Goal: Task Accomplishment & Management: Complete application form

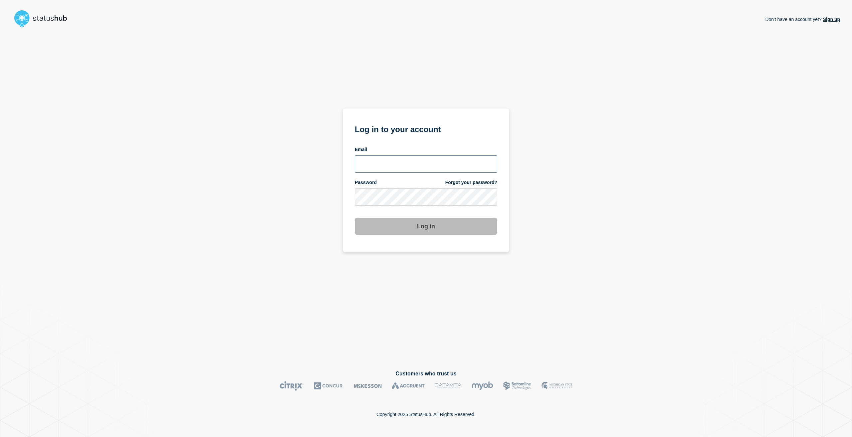
click at [416, 159] on input "email input" at bounding box center [426, 163] width 142 height 17
drag, startPoint x: 494, startPoint y: 165, endPoint x: 485, endPoint y: 164, distance: 9.0
click at [493, 165] on input "email input" at bounding box center [426, 163] width 142 height 17
click at [0, 437] on com-1password-button at bounding box center [0, 437] width 0 height 0
type input "[EMAIL_ADDRESS][PERSON_NAME][DOMAIN_NAME]"
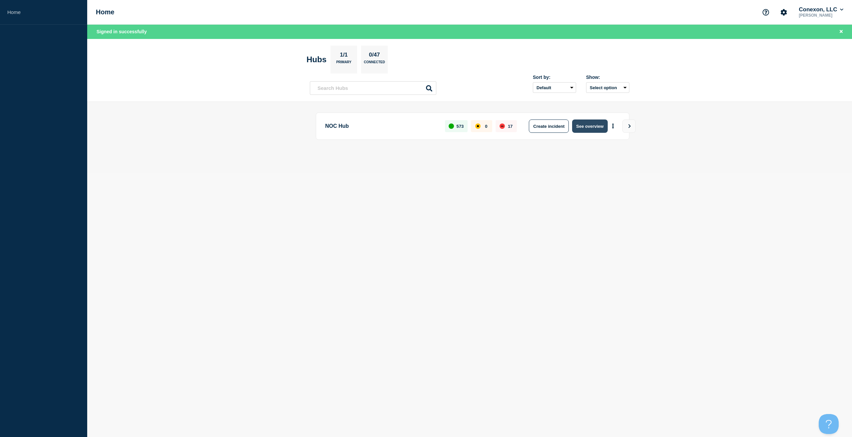
click at [585, 125] on button "See overview" at bounding box center [589, 126] width 35 height 13
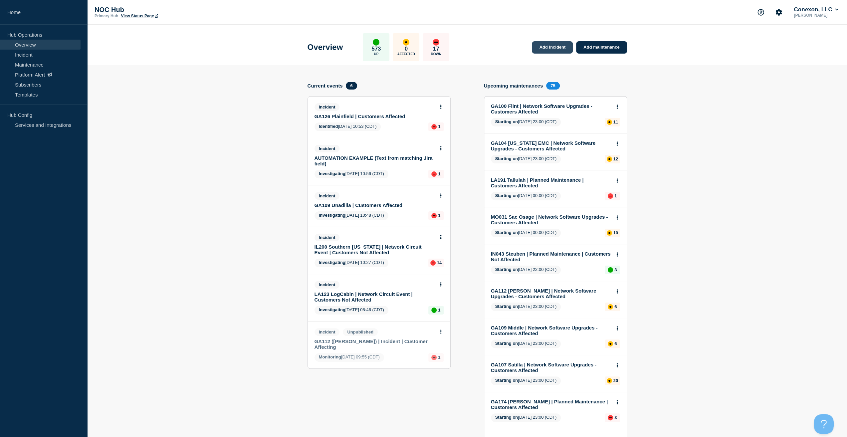
click at [553, 45] on link "Add incident" at bounding box center [552, 47] width 41 height 12
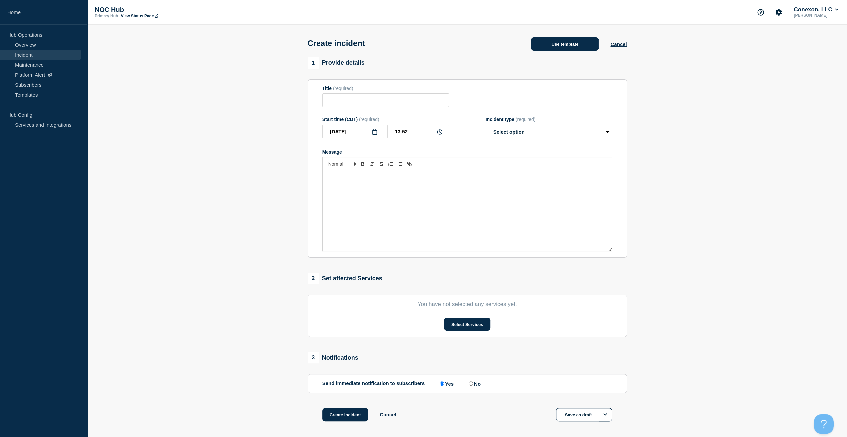
drag, startPoint x: 583, startPoint y: 56, endPoint x: 578, endPoint y: 50, distance: 8.3
click at [583, 56] on div "Create incident Use template Cancel" at bounding box center [467, 41] width 335 height 33
click at [578, 50] on button "Use template" at bounding box center [565, 43] width 68 height 13
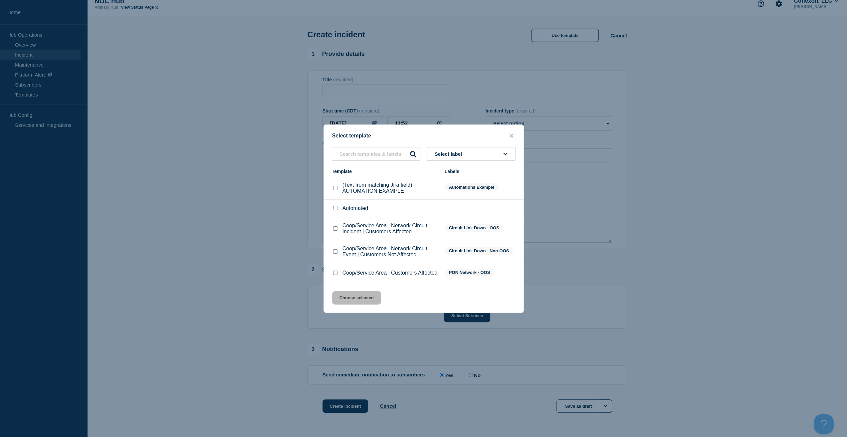
scroll to position [28, 0]
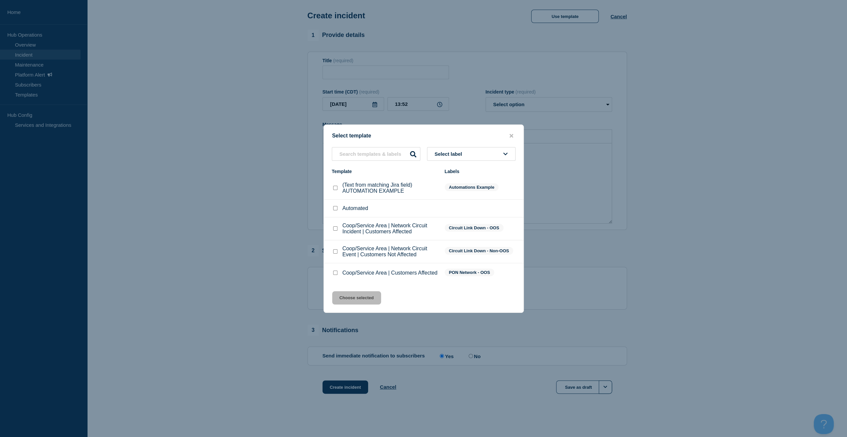
click at [337, 227] on input "Coop/Service Area | Network Circuit Incident | Customers Affected checkbox" at bounding box center [335, 228] width 4 height 4
checkbox input "true"
click at [353, 296] on button "Choose selected" at bounding box center [356, 297] width 49 height 13
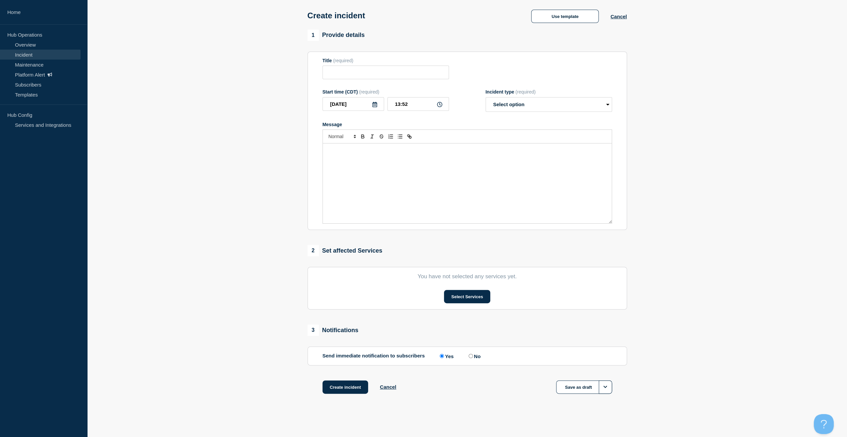
type input "Coop/Service Area | Network Circuit Incident | Customers Affected"
select select "investigating"
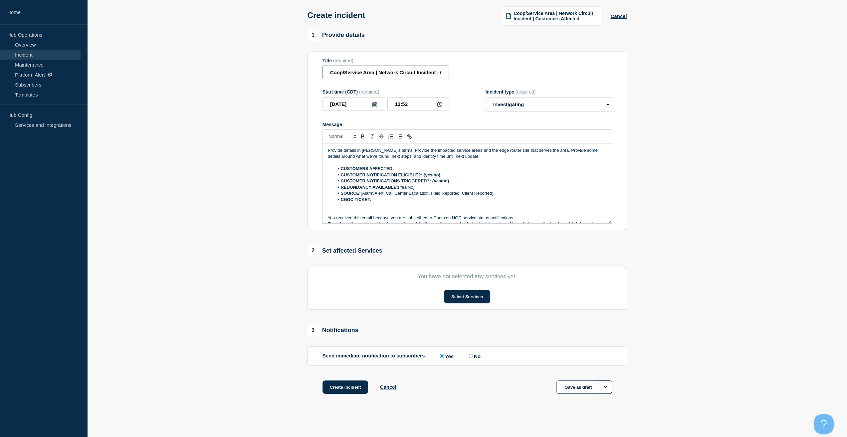
drag, startPoint x: 374, startPoint y: 74, endPoint x: 276, endPoint y: 83, distance: 98.9
click at [276, 83] on section "1 Provide details Title (required) Coop/Service Area | Network Circuit Incident…" at bounding box center [467, 220] width 760 height 381
type input "NH118 Fairgrounds | Network Circuit Incident | Customers Affected"
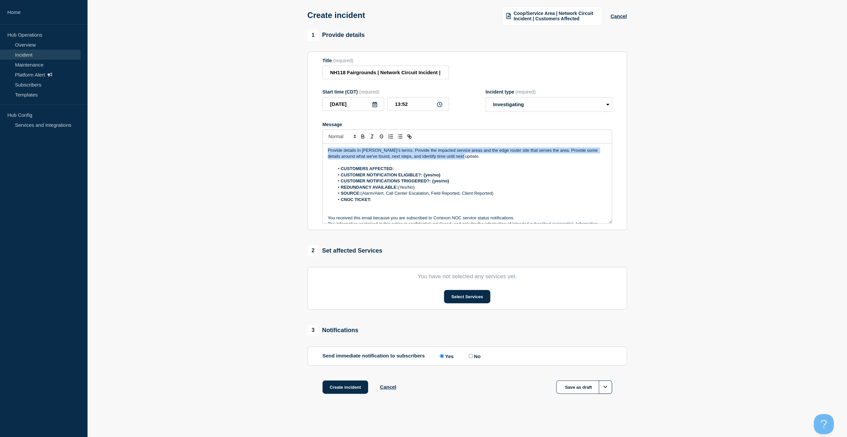
drag, startPoint x: 448, startPoint y: 158, endPoint x: 261, endPoint y: 128, distance: 189.1
click at [261, 128] on section "1 Provide details Title (required) NH118 Fairgrounds | Network Circuit Incident…" at bounding box center [467, 220] width 760 height 381
click at [477, 155] on p "Provide details in laymen's terms. Provide the impacted service areas and the e…" at bounding box center [467, 153] width 279 height 12
drag, startPoint x: 477, startPoint y: 155, endPoint x: 234, endPoint y: 147, distance: 243.1
click at [232, 147] on section "1 Provide details Title (required) NH118 Fairgrounds | Network Circuit Incident…" at bounding box center [467, 220] width 760 height 381
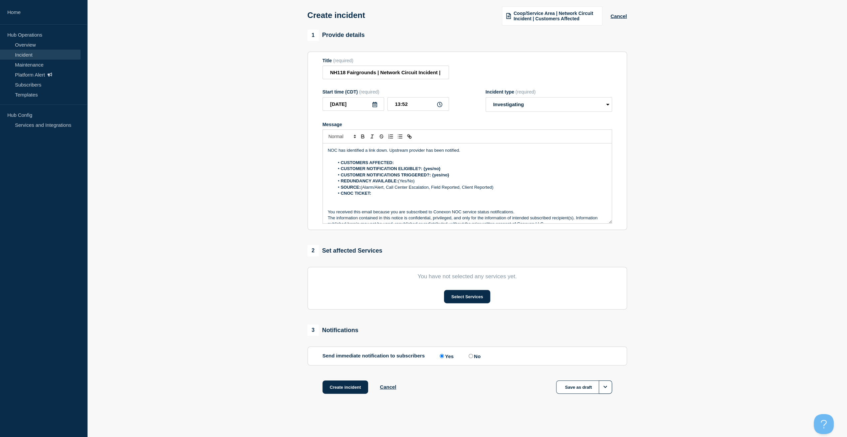
click at [445, 166] on li "CUSTOMERS AFFECTED:" at bounding box center [470, 163] width 273 height 6
click at [404, 71] on input "NH118 Fairgrounds | Network Circuit Incident | Customers Affected" at bounding box center [386, 73] width 126 height 14
drag, startPoint x: 422, startPoint y: 73, endPoint x: 494, endPoint y: 77, distance: 71.7
click at [494, 77] on div "Title (required) NH118 Fairgrounds | Network Circuit Incident | Customers Affec…" at bounding box center [468, 69] width 290 height 22
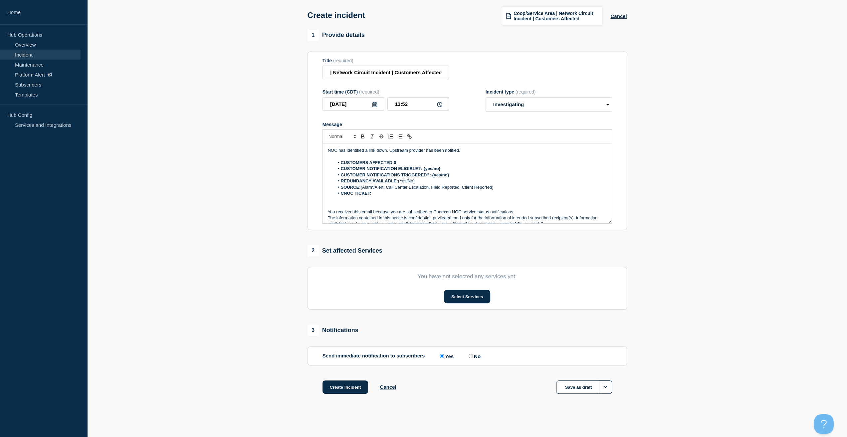
scroll to position [0, 0]
drag, startPoint x: 450, startPoint y: 82, endPoint x: 441, endPoint y: 82, distance: 9.3
click at [449, 82] on form "Title (required) NH118 Fairgrounds | Network Circuit Incident | Customers Affec…" at bounding box center [468, 141] width 290 height 166
click at [614, 17] on button "Cancel" at bounding box center [619, 16] width 16 height 6
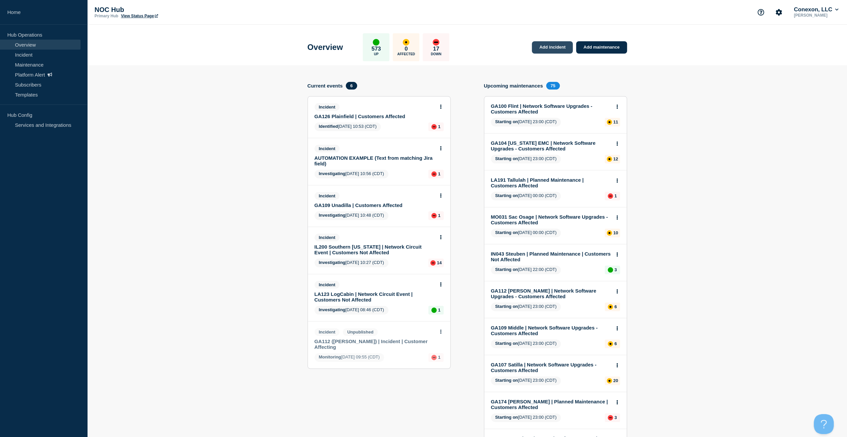
click at [560, 46] on link "Add incident" at bounding box center [552, 47] width 41 height 12
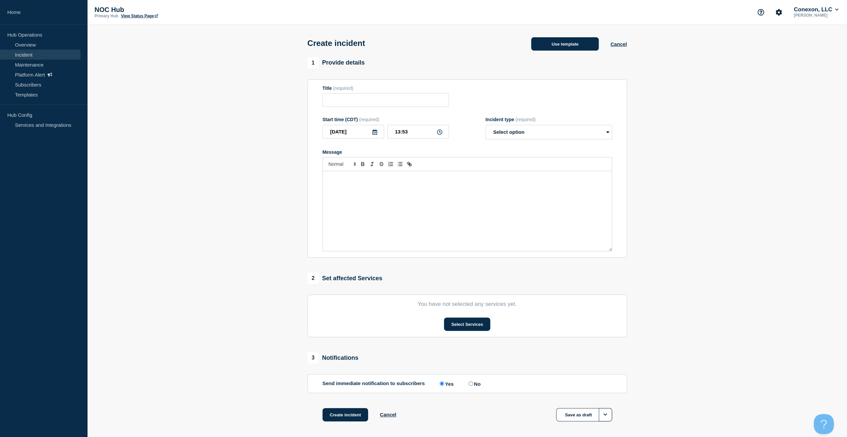
click at [570, 44] on button "Use template" at bounding box center [565, 43] width 68 height 13
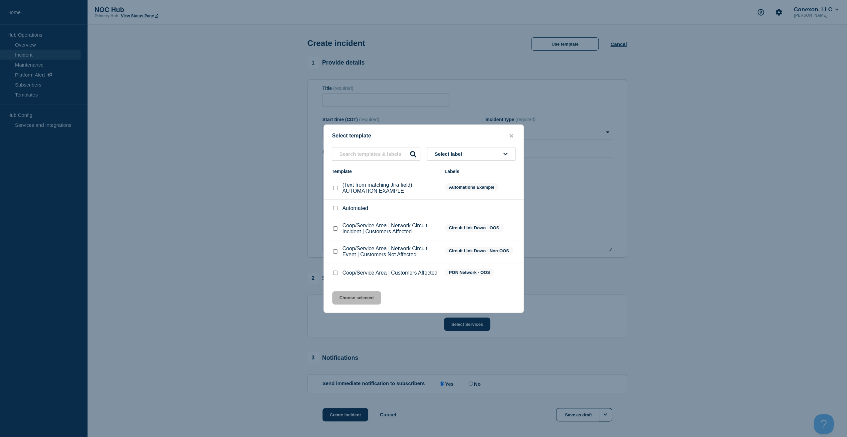
click at [334, 248] on div at bounding box center [335, 251] width 7 height 7
click at [332, 247] on div "Coop/Service Area | Network Circuit Event | Customers Not Affected" at bounding box center [385, 252] width 106 height 12
click at [333, 253] on div at bounding box center [335, 251] width 7 height 7
click at [335, 249] on input "Coop/Service Area | Network Circuit Event | Customers Not Affected checkbox" at bounding box center [335, 251] width 4 height 4
checkbox input "true"
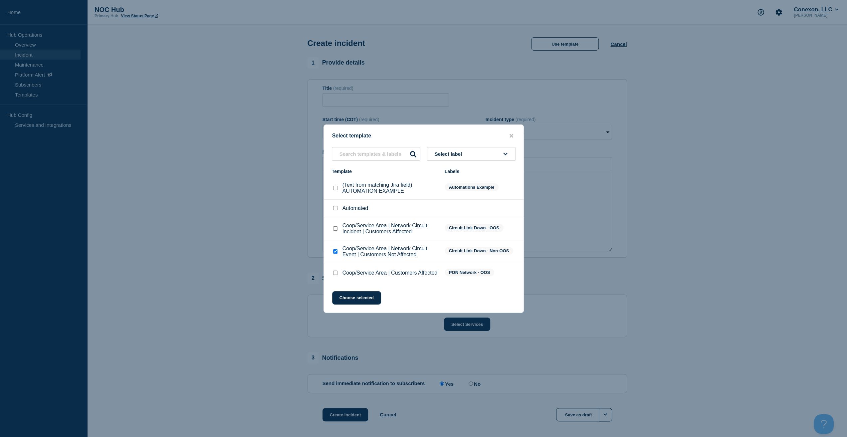
drag, startPoint x: 343, startPoint y: 298, endPoint x: 348, endPoint y: 289, distance: 9.9
click at [343, 298] on button "Choose selected" at bounding box center [356, 297] width 49 height 13
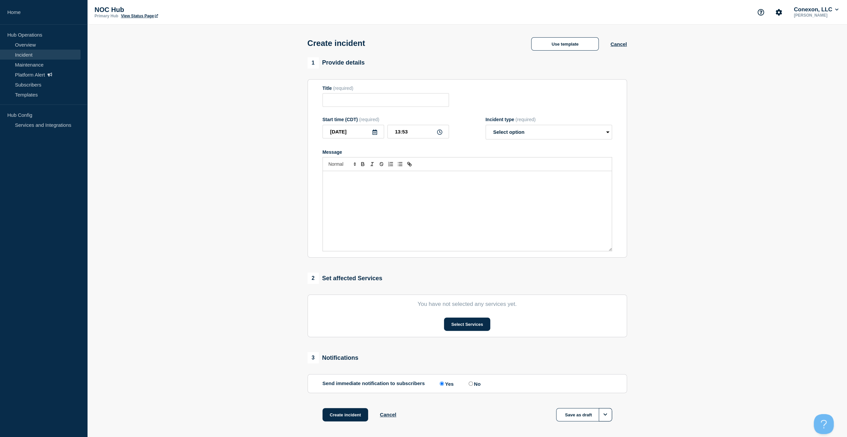
type input "Coop/Service Area | Network Circuit Event | Customers Not Affected"
select select "investigating"
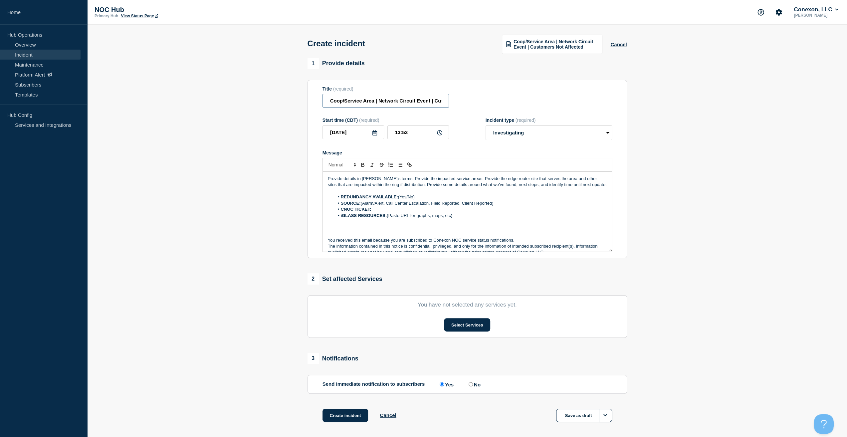
drag, startPoint x: 374, startPoint y: 101, endPoint x: 249, endPoint y: 100, distance: 124.5
click at [250, 100] on section "1 Provide details Title (required) Coop/Service Area | Network Circuit Event | …" at bounding box center [467, 248] width 760 height 381
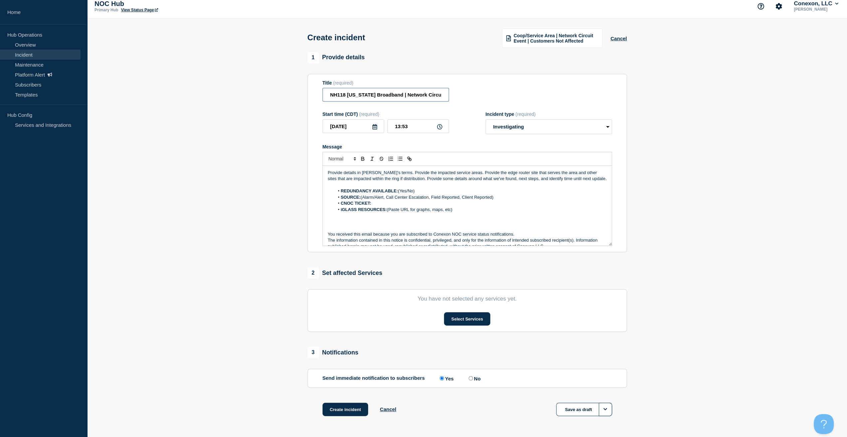
type input "NH118 New Hampshire Broadband | Network Circuit Event | Customers Not Affected"
drag, startPoint x: 335, startPoint y: 212, endPoint x: 346, endPoint y: 176, distance: 38.0
click at [348, 199] on section "Title (required) NH118 New Hampshire Broadband | Network Circuit Event | Custom…" at bounding box center [468, 162] width 320 height 179
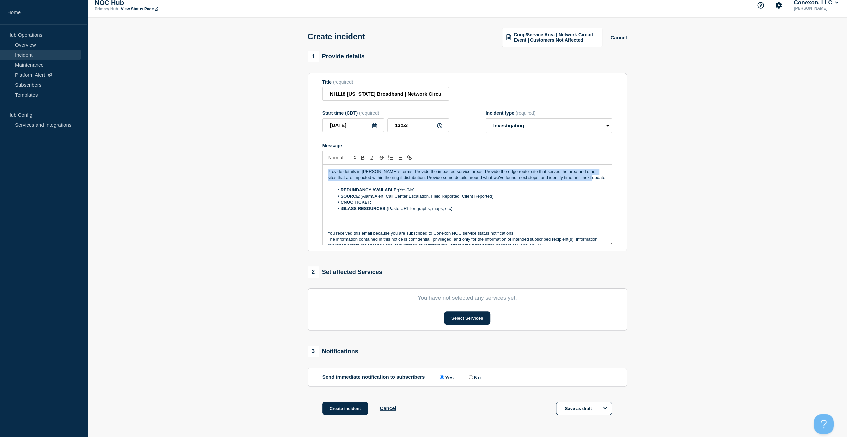
drag, startPoint x: 581, startPoint y: 179, endPoint x: 270, endPoint y: 165, distance: 310.6
click at [270, 165] on section "1 Provide details Title (required) NH118 New Hampshire Broadband | Network Circ…" at bounding box center [467, 241] width 760 height 381
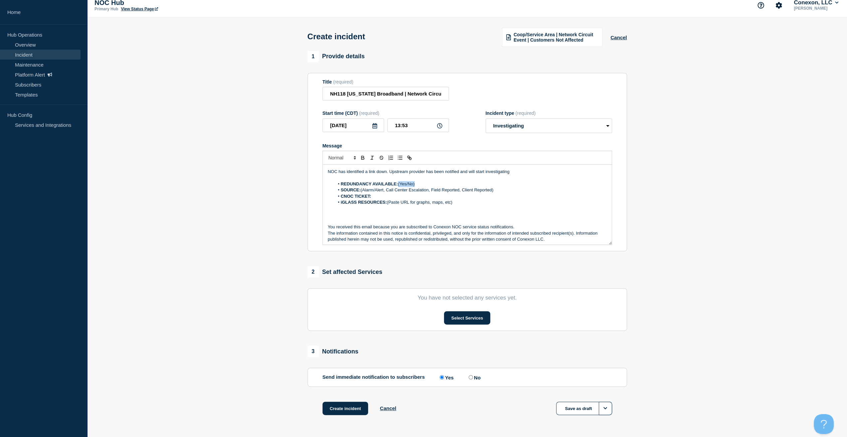
drag, startPoint x: 414, startPoint y: 185, endPoint x: 398, endPoint y: 185, distance: 16.0
click at [398, 185] on li "REDUNDANCY AVAILABLE: (Yes/No)" at bounding box center [470, 184] width 273 height 6
click at [492, 190] on li "SOURCE: (Alarm/Alert, Call Center Escalation, Field Reported, Client Reported)" at bounding box center [470, 190] width 273 height 6
drag, startPoint x: 487, startPoint y: 190, endPoint x: 399, endPoint y: 195, distance: 87.7
click at [363, 189] on li "SOURCE: (Alarm/Alert, Call Center Escalation, Field Reported, Client Reported)" at bounding box center [470, 190] width 273 height 6
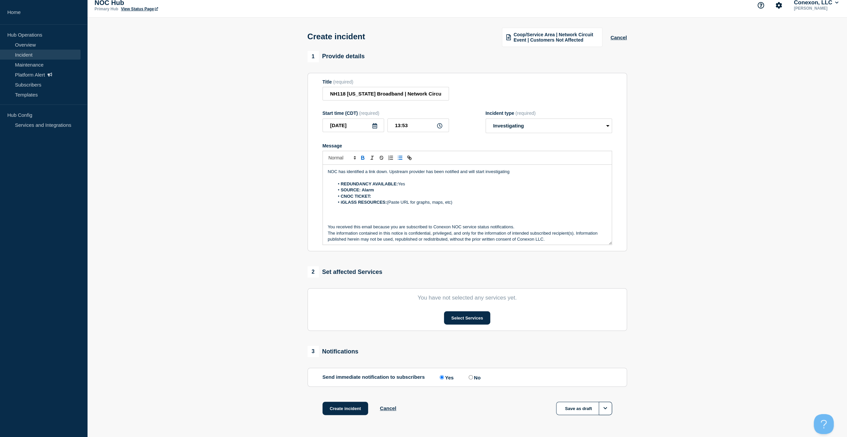
click at [413, 200] on ol "REDUNDANCY AVAILABLE: Yes SOURCE: Alarm CNOC TICKET: iGLASS RESOURCES: (Paste U…" at bounding box center [467, 193] width 279 height 25
drag, startPoint x: 405, startPoint y: 200, endPoint x: 303, endPoint y: 201, distance: 101.9
click at [303, 201] on section "1 Provide details Title (required) NH118 New Hampshire Broadband | Network Circ…" at bounding box center [467, 241] width 760 height 381
click at [459, 308] on section "You have not selected any services yet. Select Services" at bounding box center [468, 309] width 320 height 43
click at [461, 313] on button "Select Services" at bounding box center [467, 317] width 46 height 13
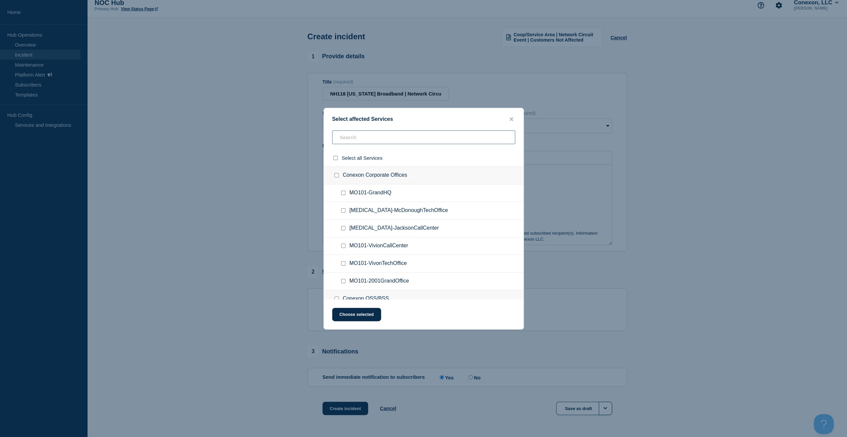
click at [366, 138] on input "text" at bounding box center [423, 137] width 183 height 14
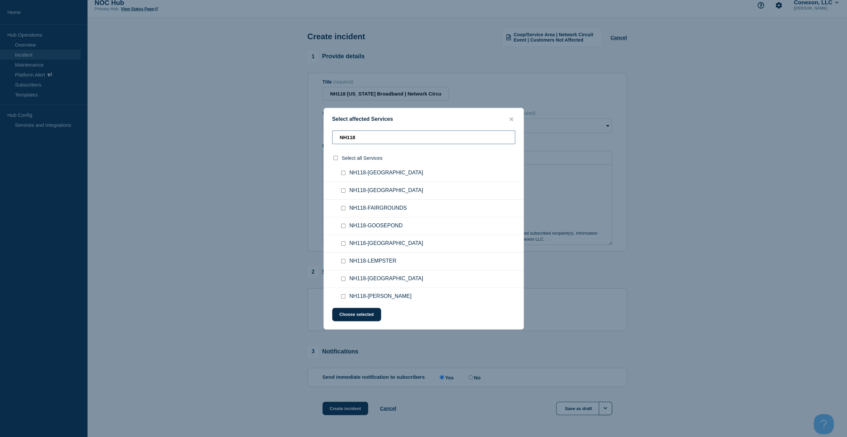
scroll to position [67, 0]
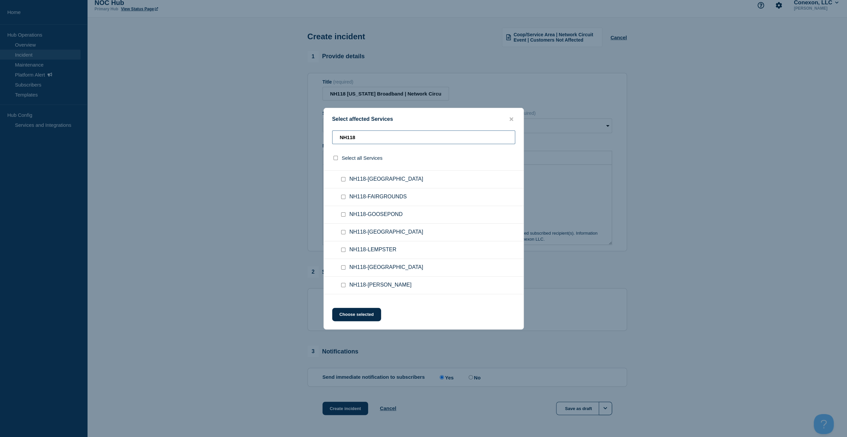
type input "NH118"
click at [342, 194] on div at bounding box center [345, 197] width 10 height 7
click at [343, 194] on div at bounding box center [345, 197] width 10 height 7
click at [343, 195] on input "NH118-FAIRGROUNDS checkbox" at bounding box center [343, 197] width 4 height 4
checkbox input "true"
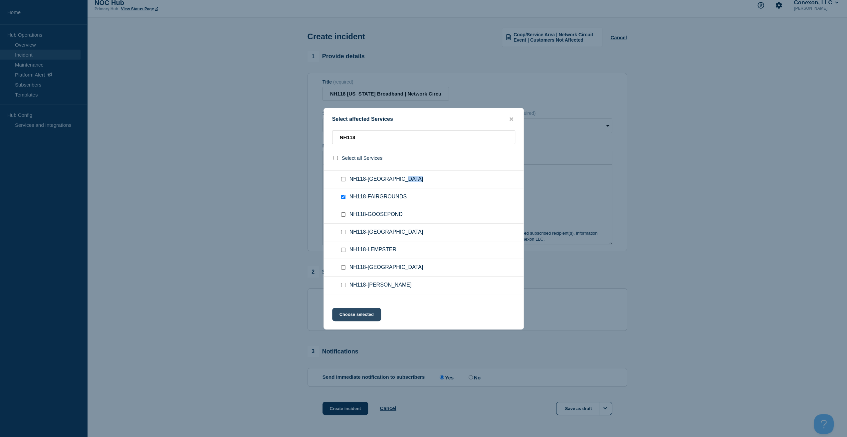
click at [346, 311] on button "Choose selected" at bounding box center [356, 314] width 49 height 13
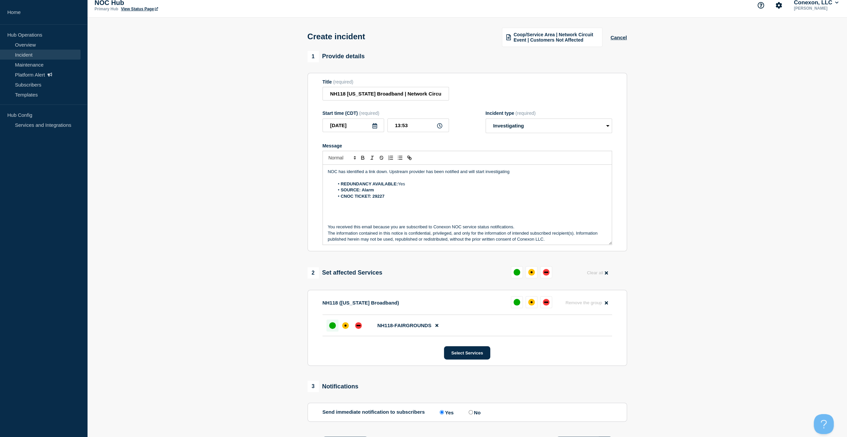
click at [330, 326] on div "up" at bounding box center [332, 325] width 7 height 7
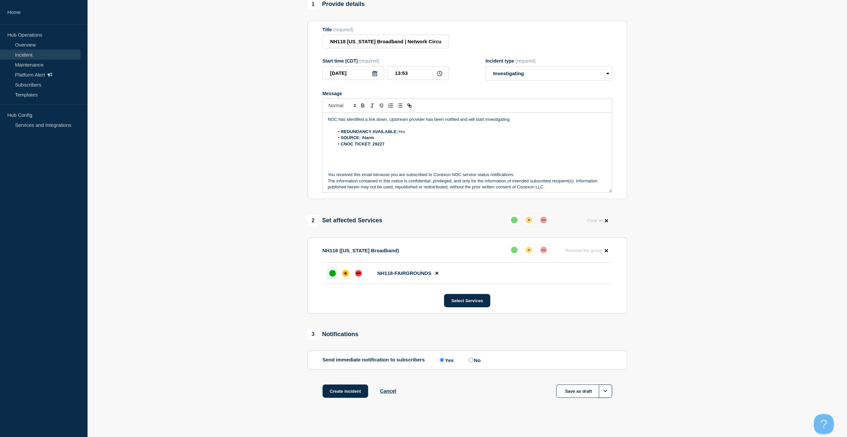
scroll to position [64, 0]
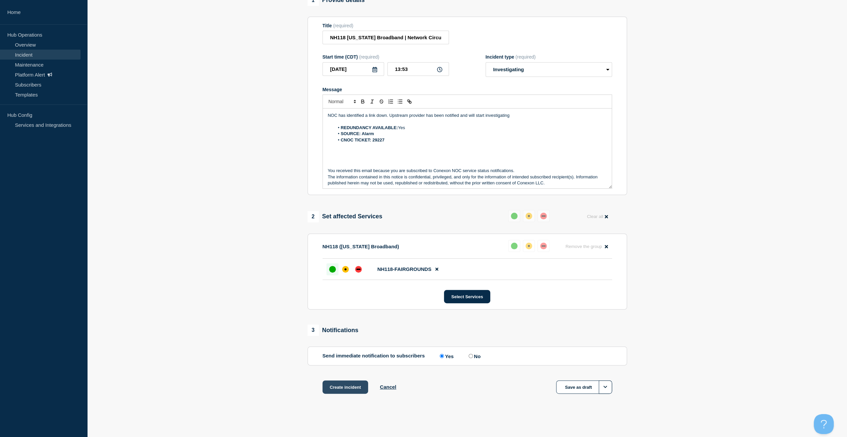
click at [343, 389] on button "Create incident" at bounding box center [346, 386] width 46 height 13
